Goal: Check status: Check status

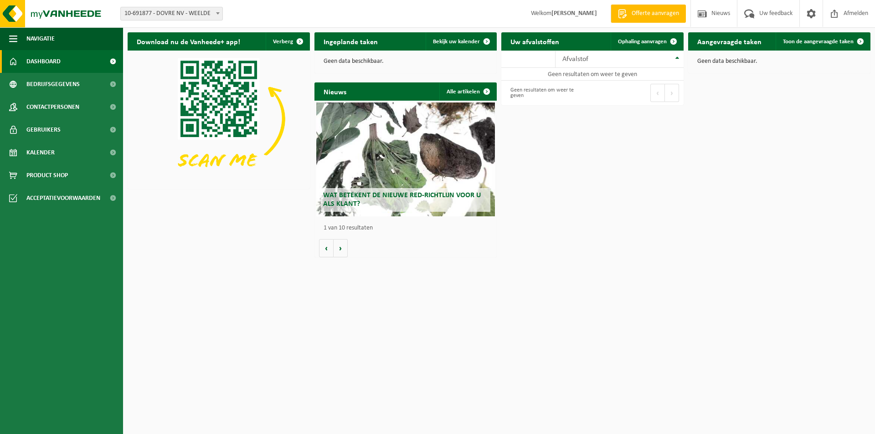
click at [534, 43] on h2 "Uw afvalstoffen" at bounding box center [534, 41] width 67 height 18
click at [59, 59] on span "Dashboard" at bounding box center [43, 61] width 34 height 23
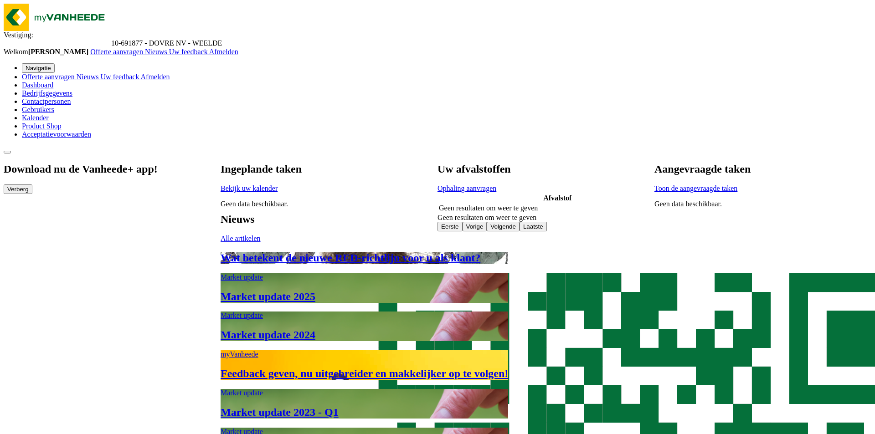
click at [49, 122] on link "Kalender" at bounding box center [35, 118] width 27 height 8
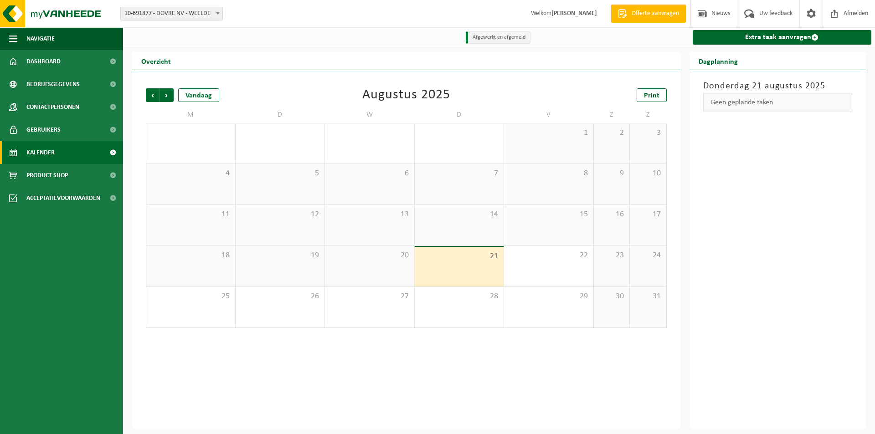
click at [598, 384] on div "Vorige Volgende Vandaag Augustus 2025 Print M D W D V Z Z 28 29 30 31 1 2 3 4 5…" at bounding box center [406, 249] width 548 height 359
click at [48, 152] on span "Kalender" at bounding box center [40, 152] width 28 height 23
click at [153, 95] on span "Vorige" at bounding box center [153, 95] width 14 height 14
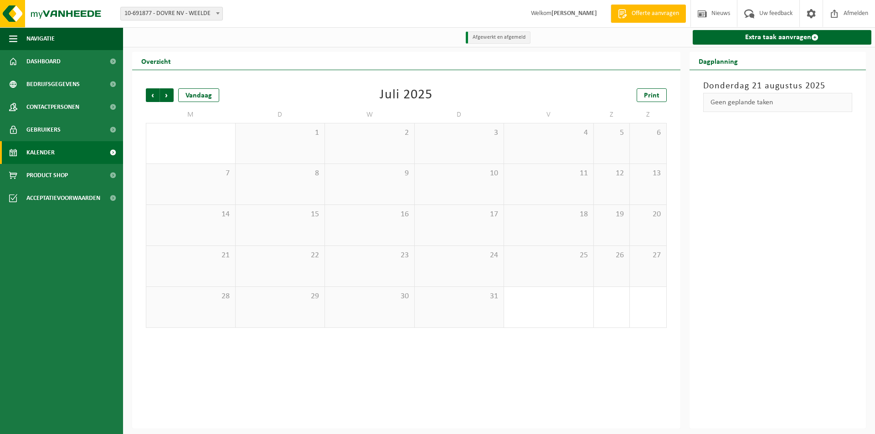
click at [153, 95] on span "Vorige" at bounding box center [153, 95] width 14 height 14
click at [153, 94] on span "Vorige" at bounding box center [153, 95] width 14 height 14
click at [154, 94] on span "Vorige" at bounding box center [153, 95] width 14 height 14
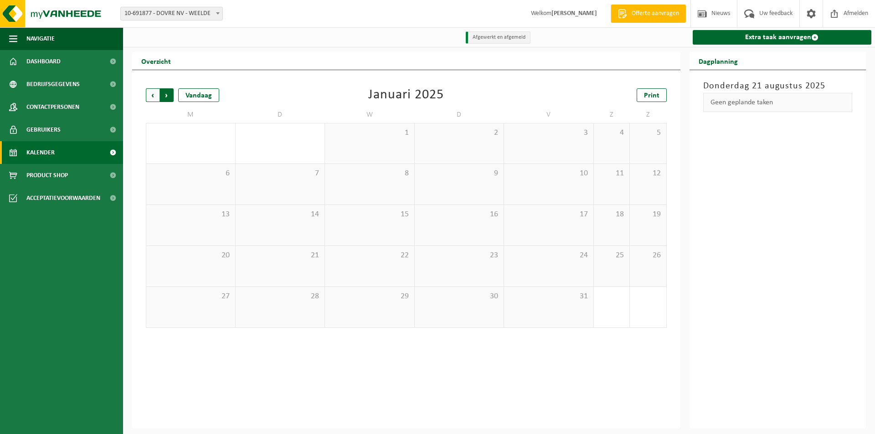
click at [154, 93] on span "Vorige" at bounding box center [153, 95] width 14 height 14
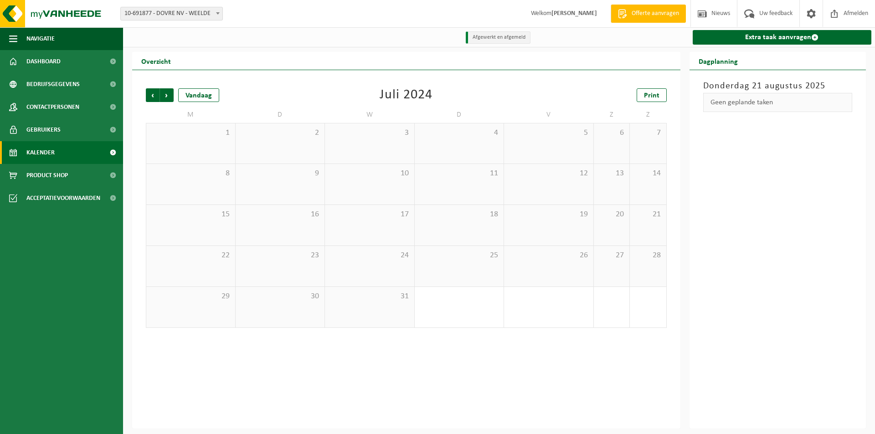
click at [155, 93] on span "Vorige" at bounding box center [153, 95] width 14 height 14
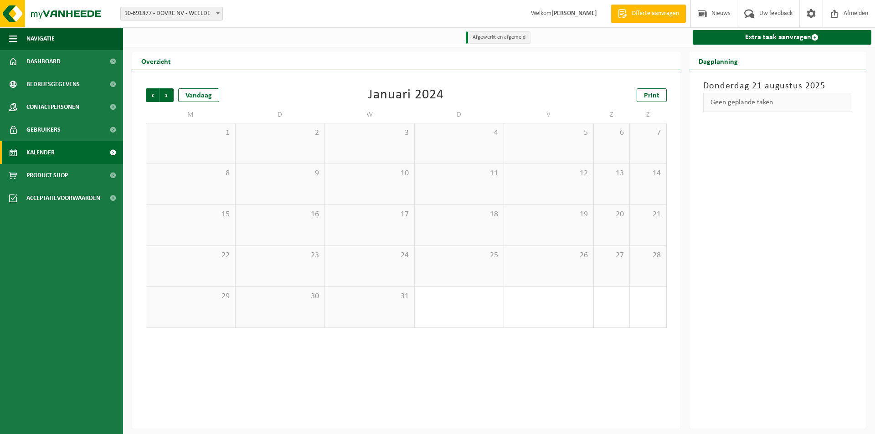
click at [155, 93] on span "Vorige" at bounding box center [153, 95] width 14 height 14
click at [488, 277] on div "1" at bounding box center [492, 276] width 11 height 12
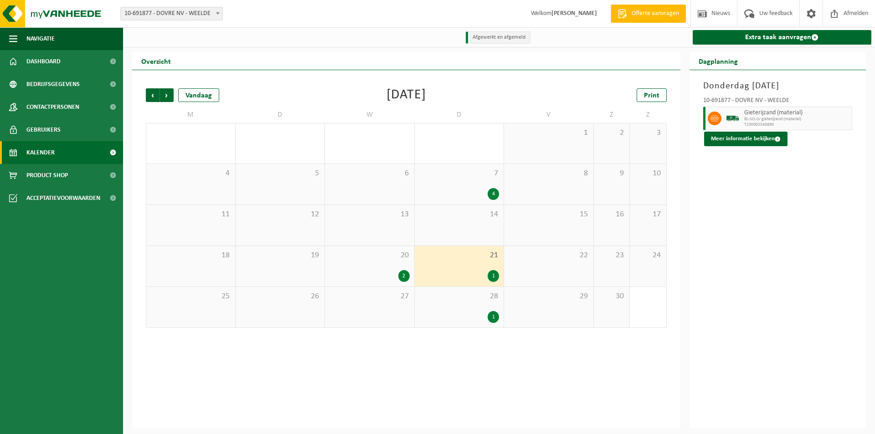
click at [488, 277] on div "1" at bounding box center [492, 276] width 11 height 12
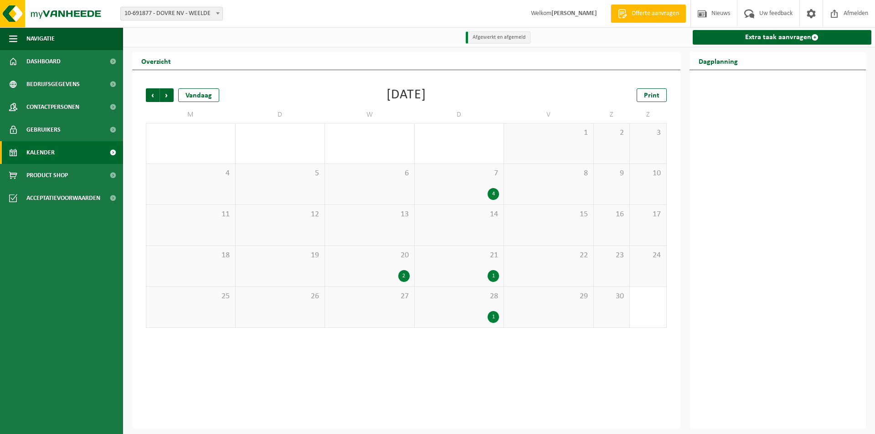
click at [488, 277] on div "1" at bounding box center [492, 276] width 11 height 12
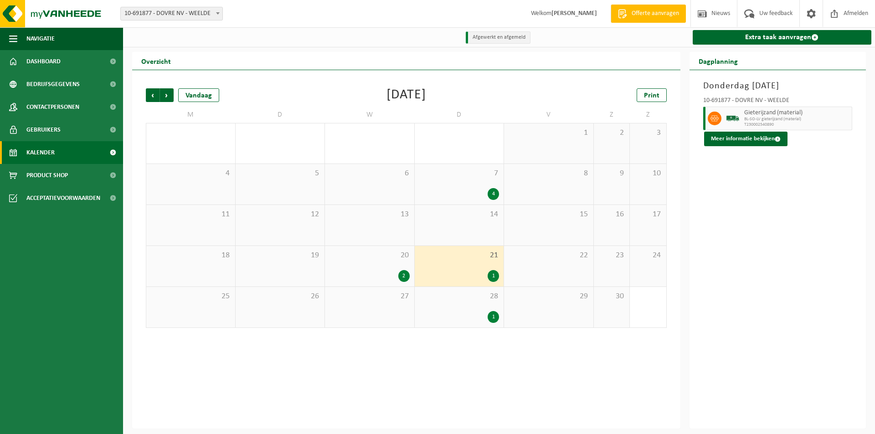
click at [490, 190] on div "4" at bounding box center [492, 194] width 11 height 12
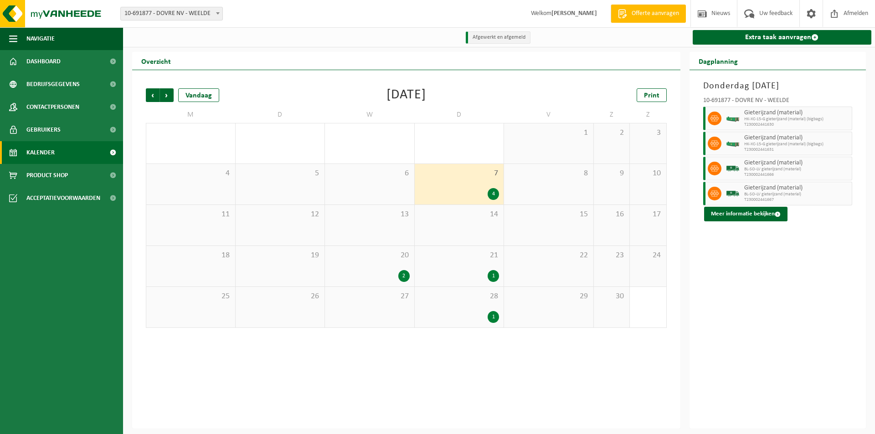
click at [483, 191] on div "4" at bounding box center [459, 194] width 80 height 12
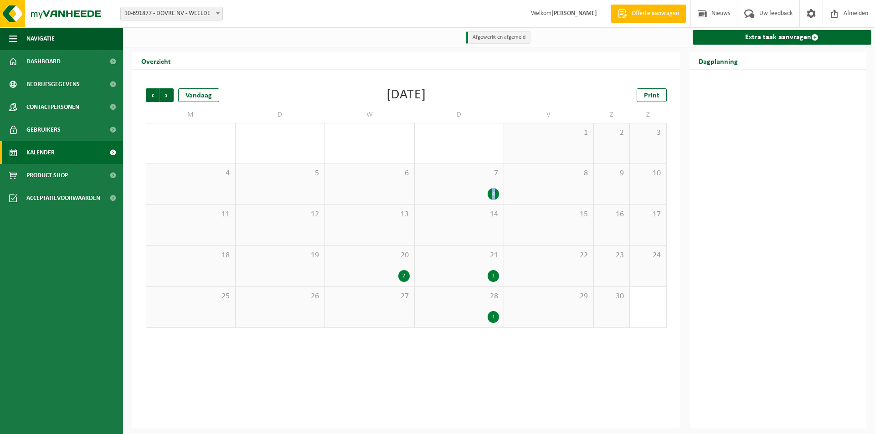
click at [482, 191] on div "4" at bounding box center [459, 194] width 80 height 12
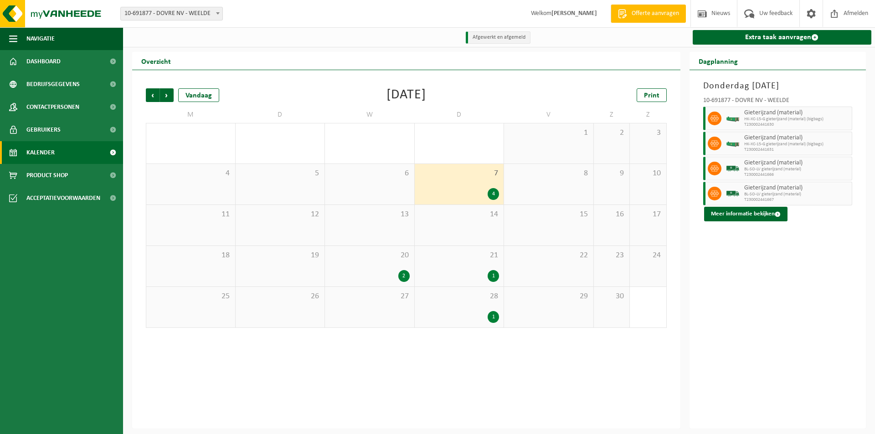
click at [392, 275] on div "2" at bounding box center [369, 276] width 80 height 12
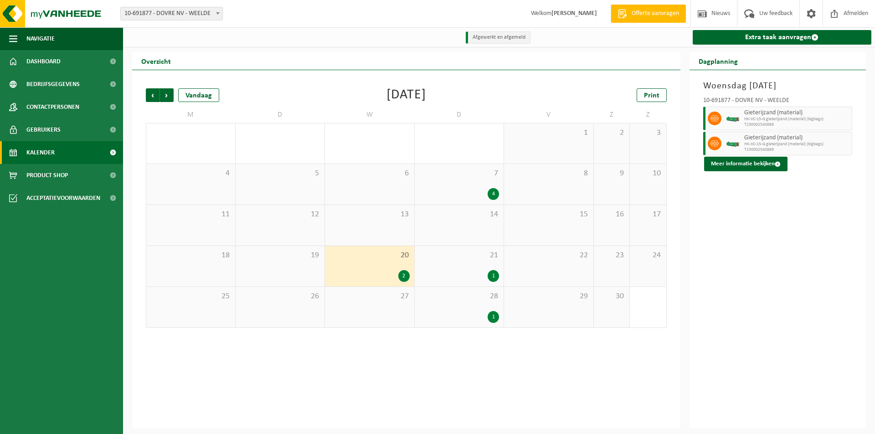
click at [444, 266] on div "21 1" at bounding box center [459, 266] width 89 height 41
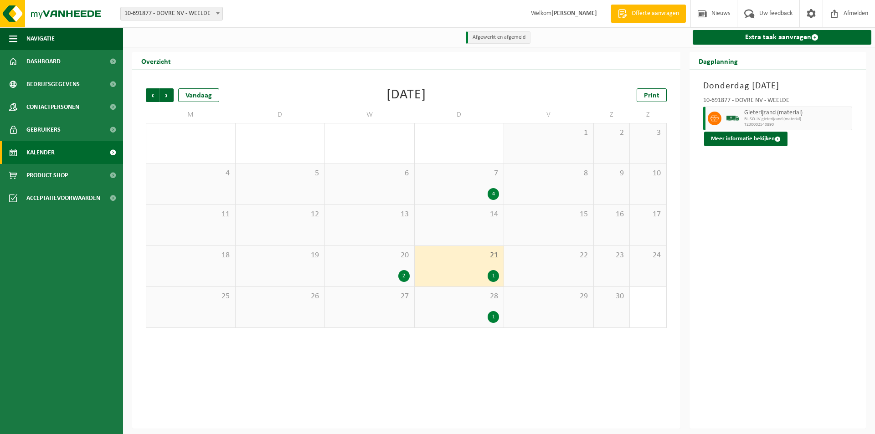
click at [461, 194] on div "4" at bounding box center [459, 194] width 80 height 12
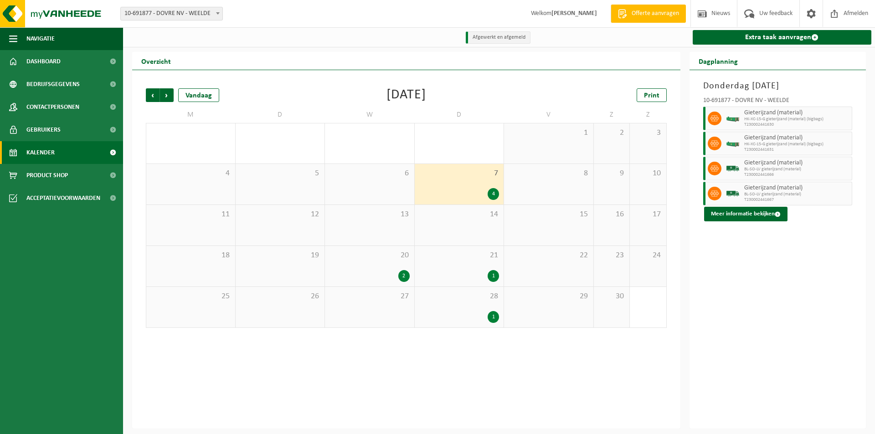
click at [298, 381] on div "Vorige Volgende Vandaag [DATE] Print M D W D V Z Z 28 1 29 30 31 1 2 3 4 5 6 7 …" at bounding box center [406, 249] width 548 height 359
click at [403, 276] on div "2" at bounding box center [403, 276] width 11 height 12
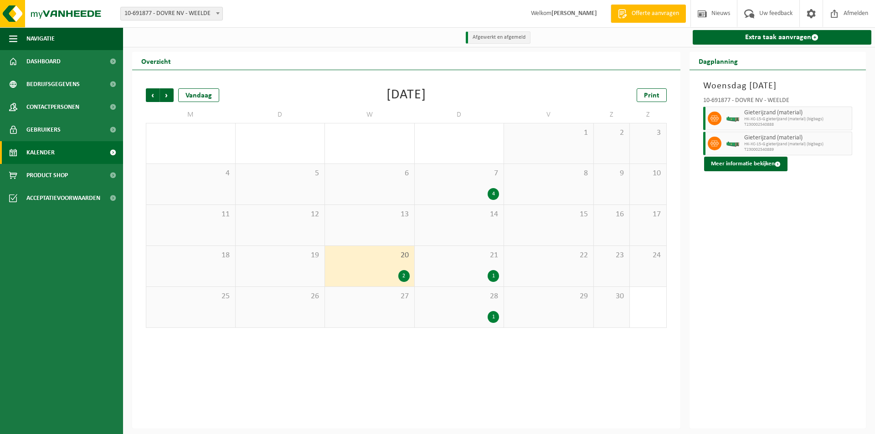
click at [474, 308] on div "28 1" at bounding box center [459, 307] width 89 height 41
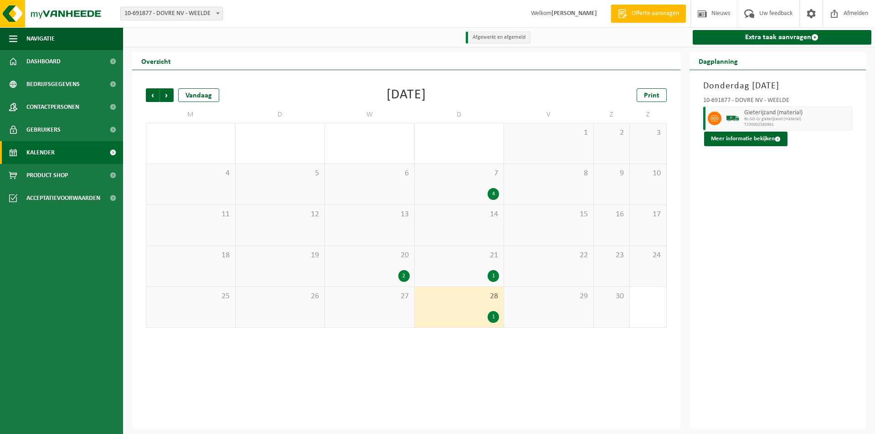
click at [475, 288] on div "28 1" at bounding box center [459, 307] width 89 height 41
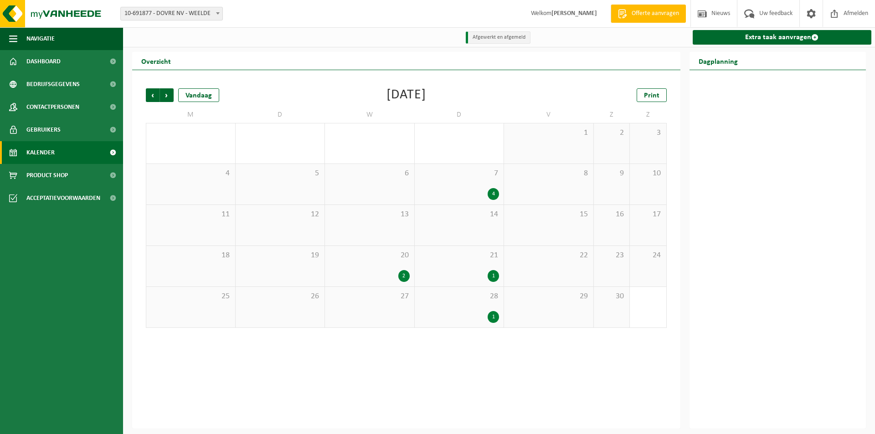
click at [476, 282] on div "1" at bounding box center [459, 276] width 80 height 12
